Goal: Information Seeking & Learning: Learn about a topic

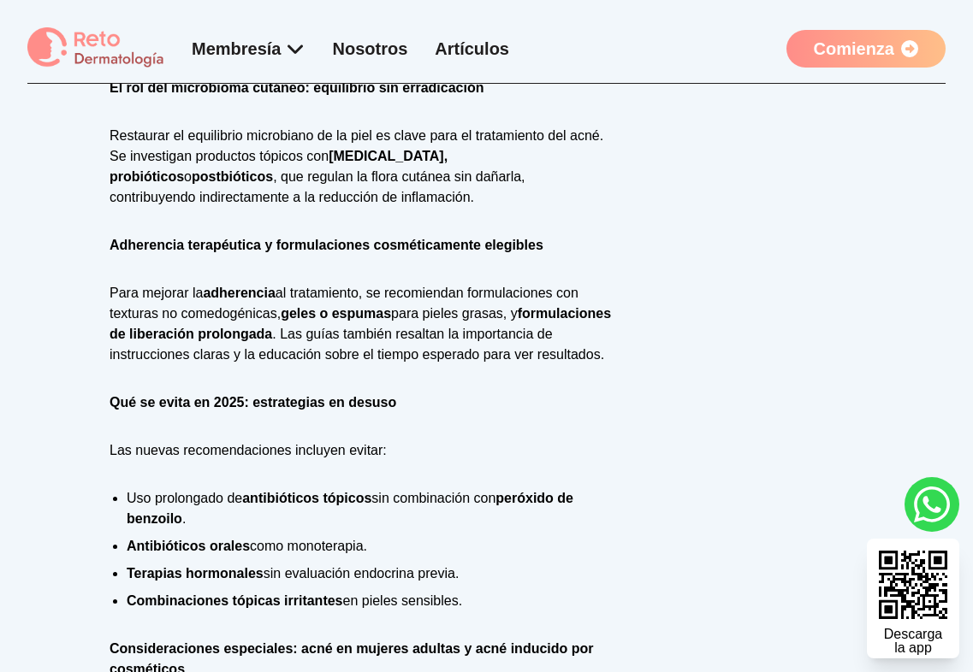
scroll to position [2155, 0]
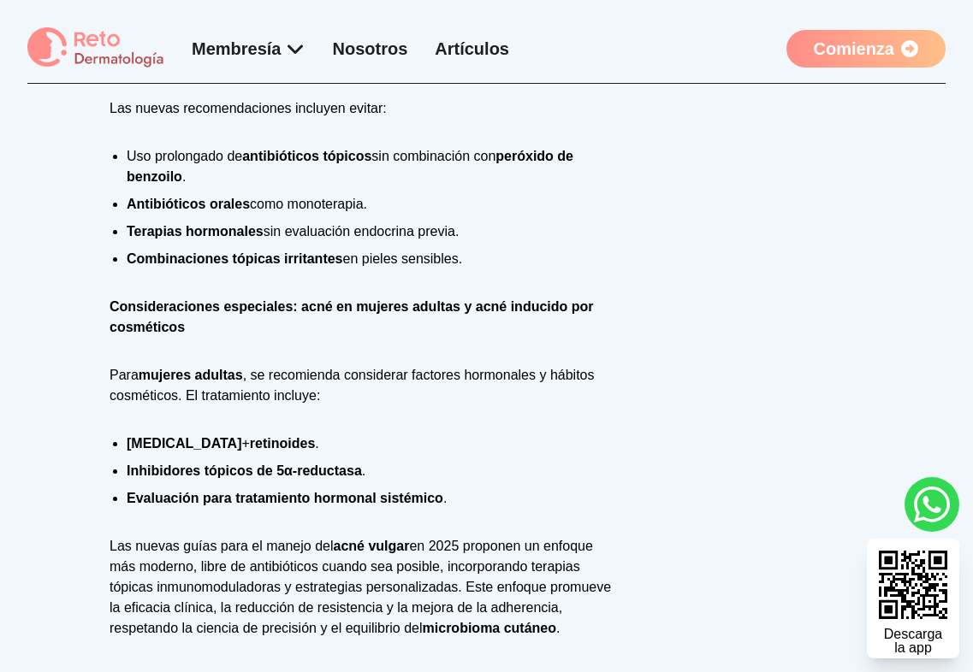
drag, startPoint x: 143, startPoint y: 270, endPoint x: 549, endPoint y: 281, distance: 406.6
click at [549, 270] on ul "Uso prolongado de antibióticos tópicos sin combinación con peróxido de benzoilo…" at bounding box center [361, 207] width 502 height 123
click at [475, 270] on li "Combinaciones tópicas irritantes en pieles sensibles." at bounding box center [369, 259] width 485 height 21
drag, startPoint x: 139, startPoint y: 287, endPoint x: 484, endPoint y: 280, distance: 345.7
click at [484, 270] on li "Combinaciones tópicas irritantes en pieles sensibles." at bounding box center [369, 259] width 485 height 21
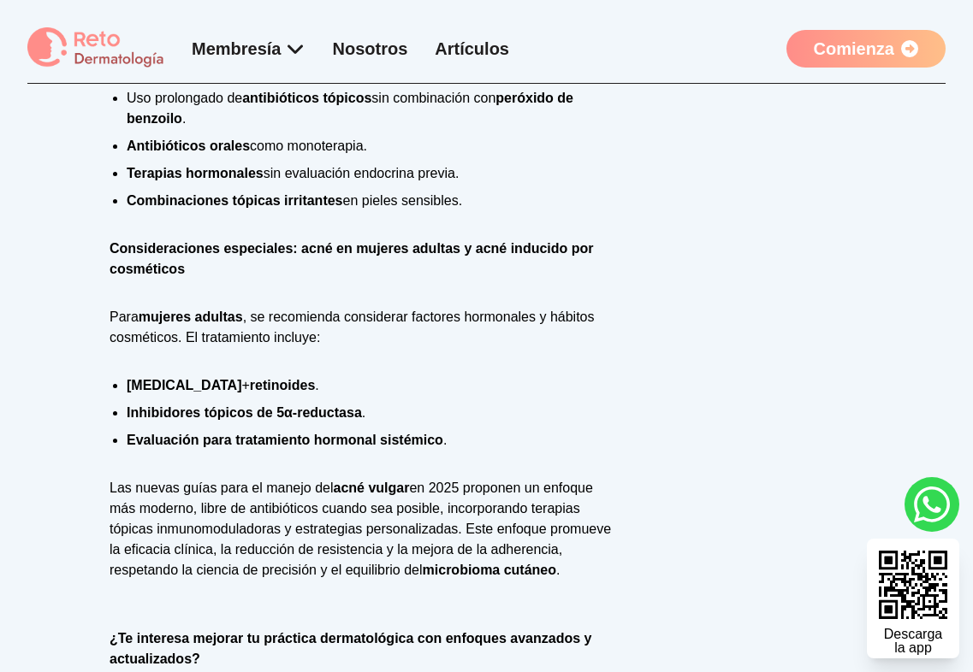
scroll to position [2326, 0]
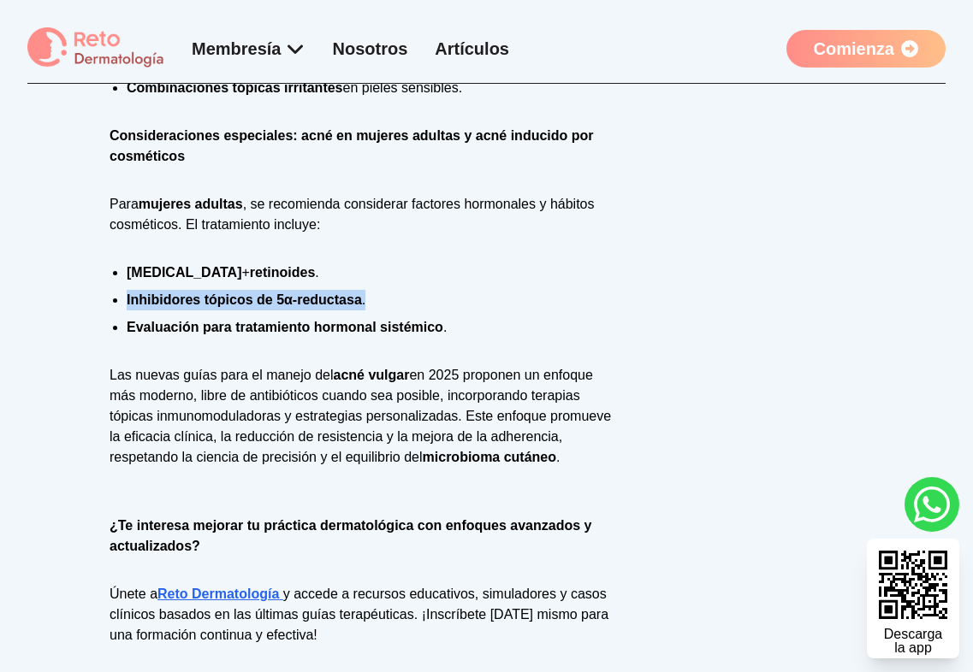
drag, startPoint x: 369, startPoint y: 329, endPoint x: 125, endPoint y: 323, distance: 243.9
click at [125, 323] on ul "[MEDICAL_DATA] + retinoides . Inhibidores tópicos de 5α-reductasa . Evaluación …" at bounding box center [361, 300] width 502 height 75
copy li "Inhibidores tópicos de 5α-reductasa ."
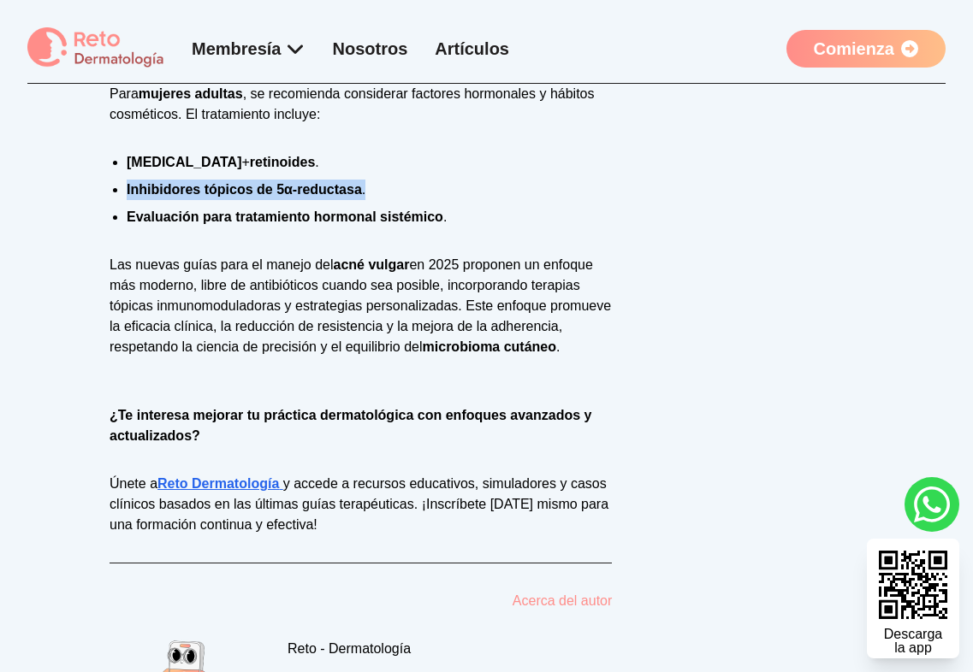
scroll to position [2583, 0]
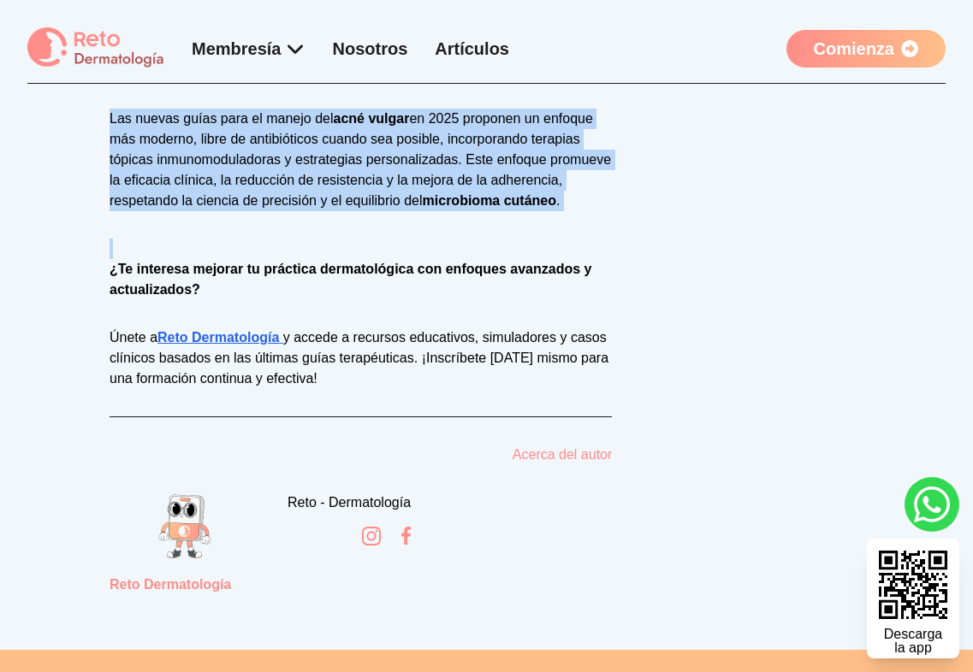
drag, startPoint x: 111, startPoint y: 150, endPoint x: 455, endPoint y: 253, distance: 359.2
click at [600, 270] on p "¿Te interesa mejorar tu práctica dermatológica con enfoques avanzados y actuali…" at bounding box center [361, 270] width 502 height 62
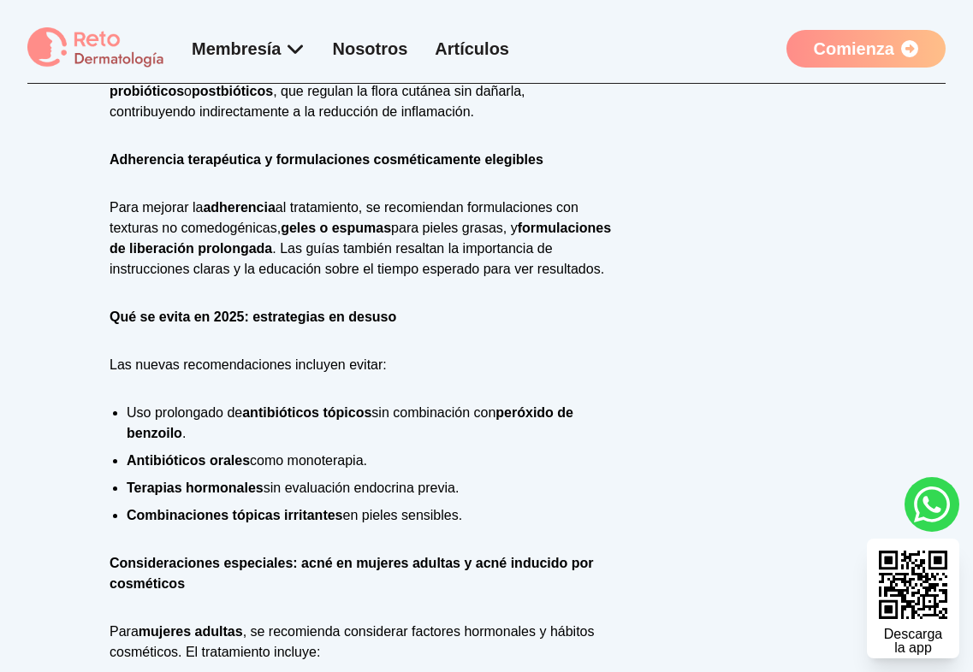
scroll to position [1813, 0]
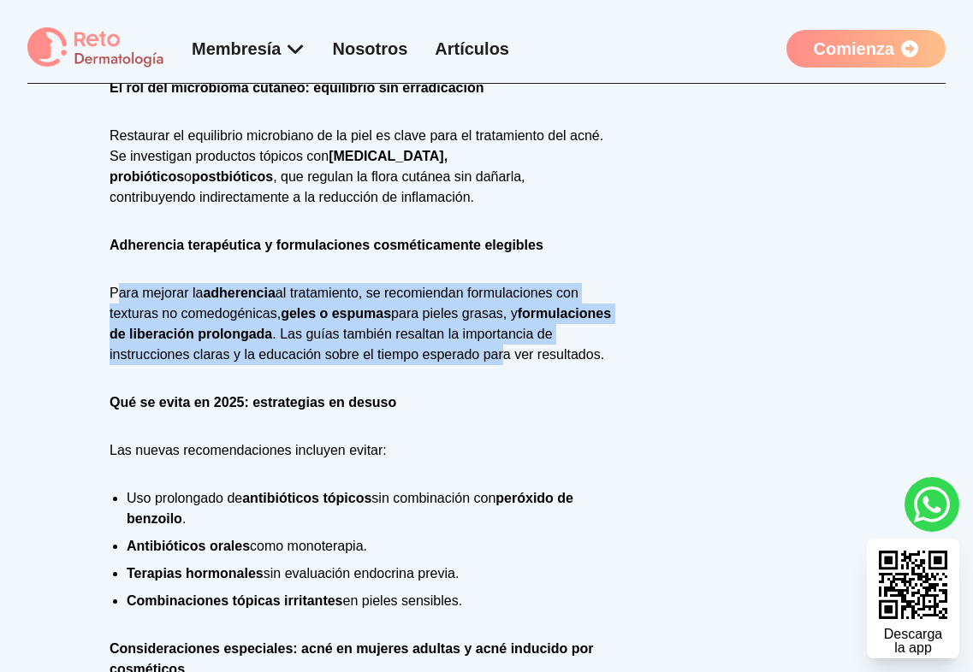
drag, startPoint x: 116, startPoint y: 293, endPoint x: 595, endPoint y: 358, distance: 484.4
click at [595, 358] on p "Para mejorar la adherencia al tratamiento, se recomiendan formulaciones con tex…" at bounding box center [361, 324] width 502 height 82
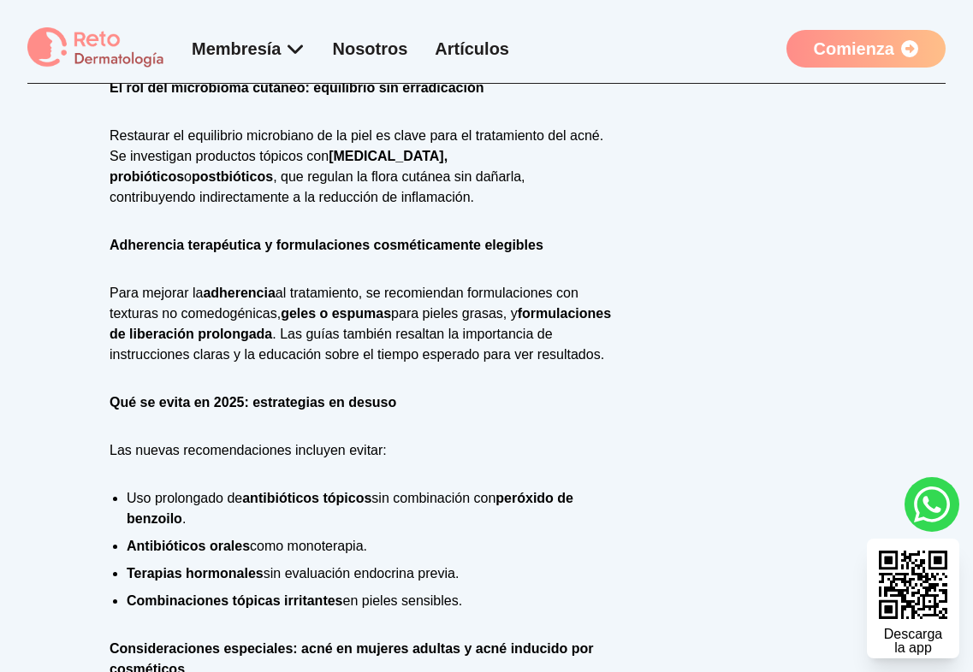
click at [522, 413] on div "El acné vulgar continúa siendo una de las dermatosis inflamatorias más prevalen…" at bounding box center [361, 7] width 502 height 2303
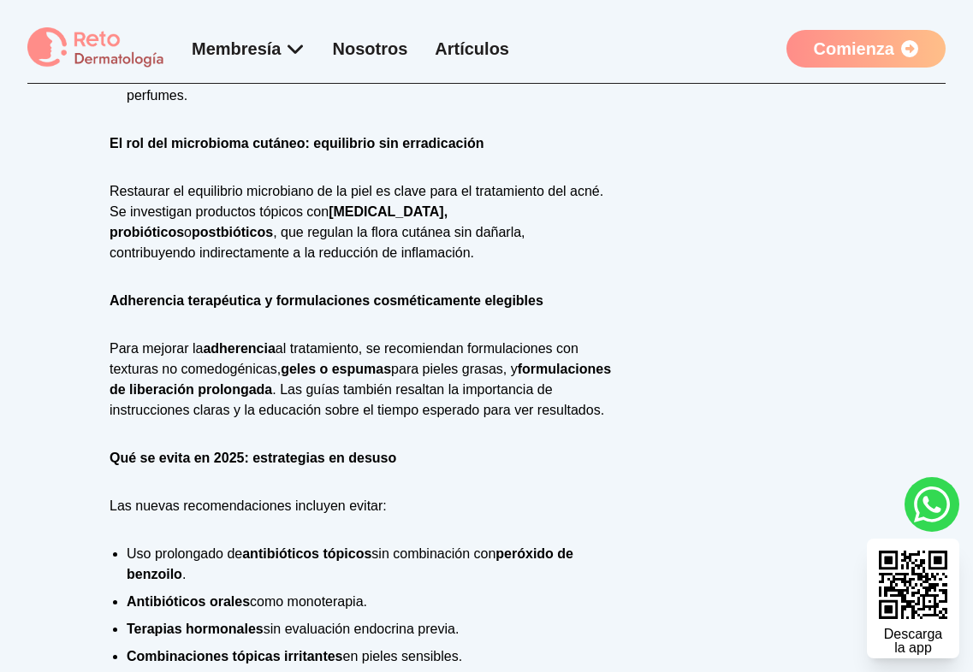
scroll to position [1727, 0]
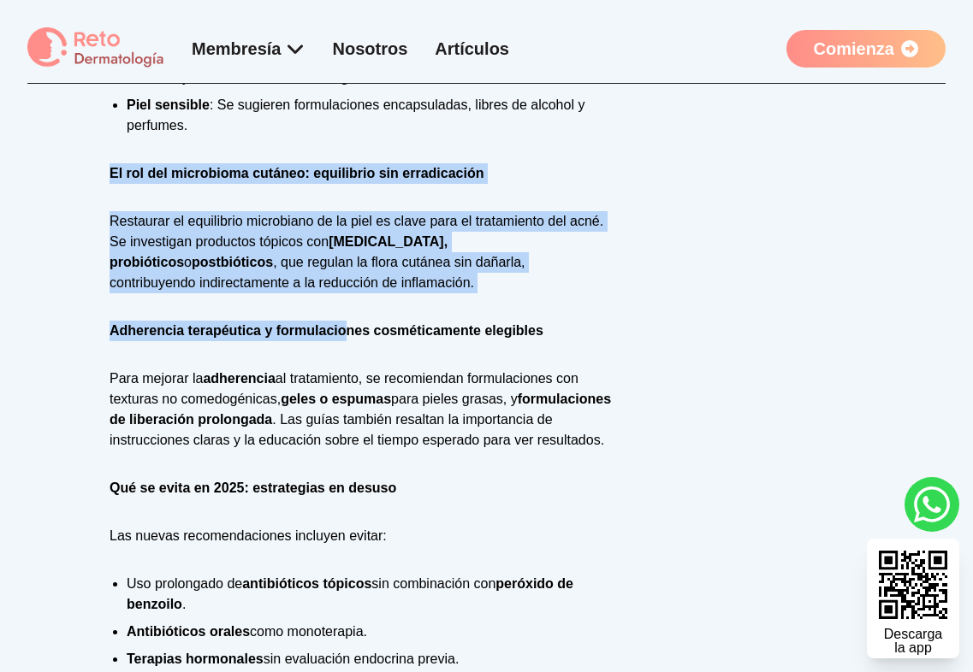
drag, startPoint x: 110, startPoint y: 179, endPoint x: 347, endPoint y: 303, distance: 267.5
click at [347, 303] on div "El acné vulgar continúa siendo una de las dermatosis inflamatorias más prevalen…" at bounding box center [361, 93] width 502 height 2303
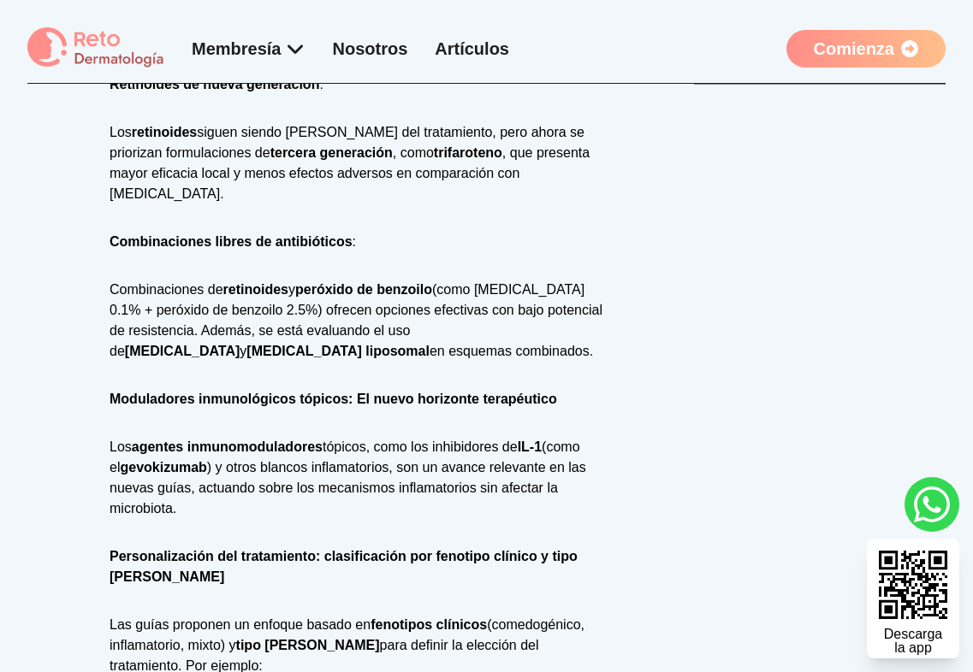
scroll to position [957, 0]
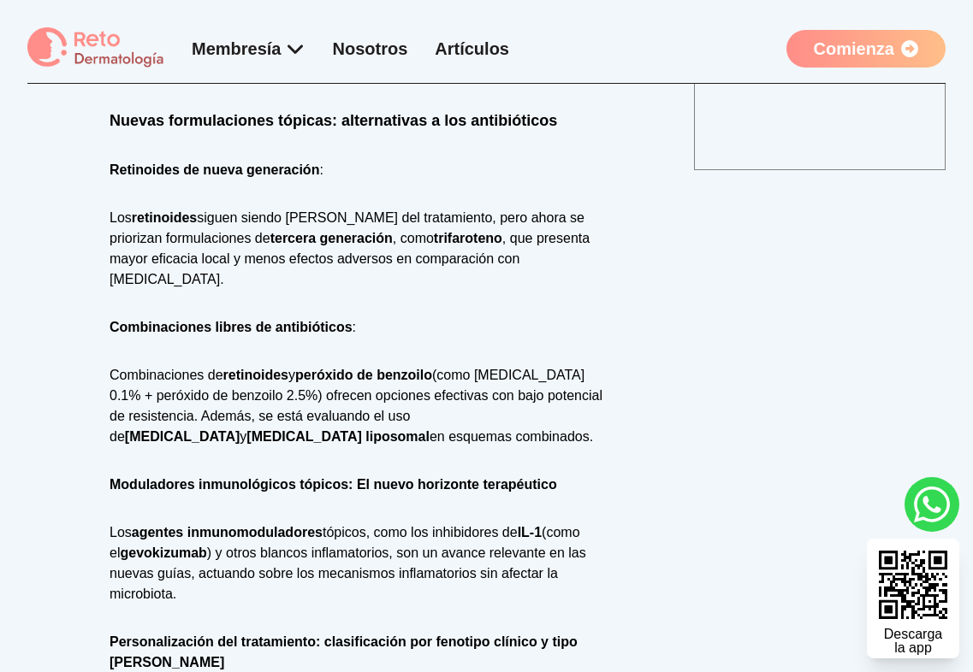
drag, startPoint x: 117, startPoint y: 387, endPoint x: 453, endPoint y: 452, distance: 341.6
click at [453, 447] on p "Combinaciones de retinoides y peróxido de benzoilo (como [MEDICAL_DATA] 0.1% + …" at bounding box center [361, 406] width 502 height 82
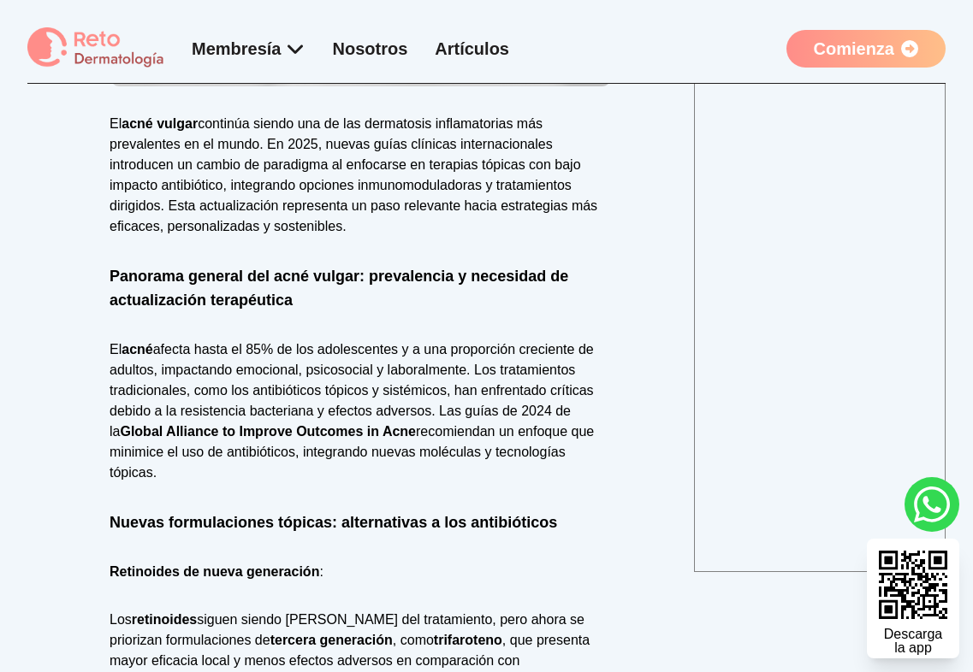
scroll to position [530, 0]
